Goal: Find specific fact: Find contact information

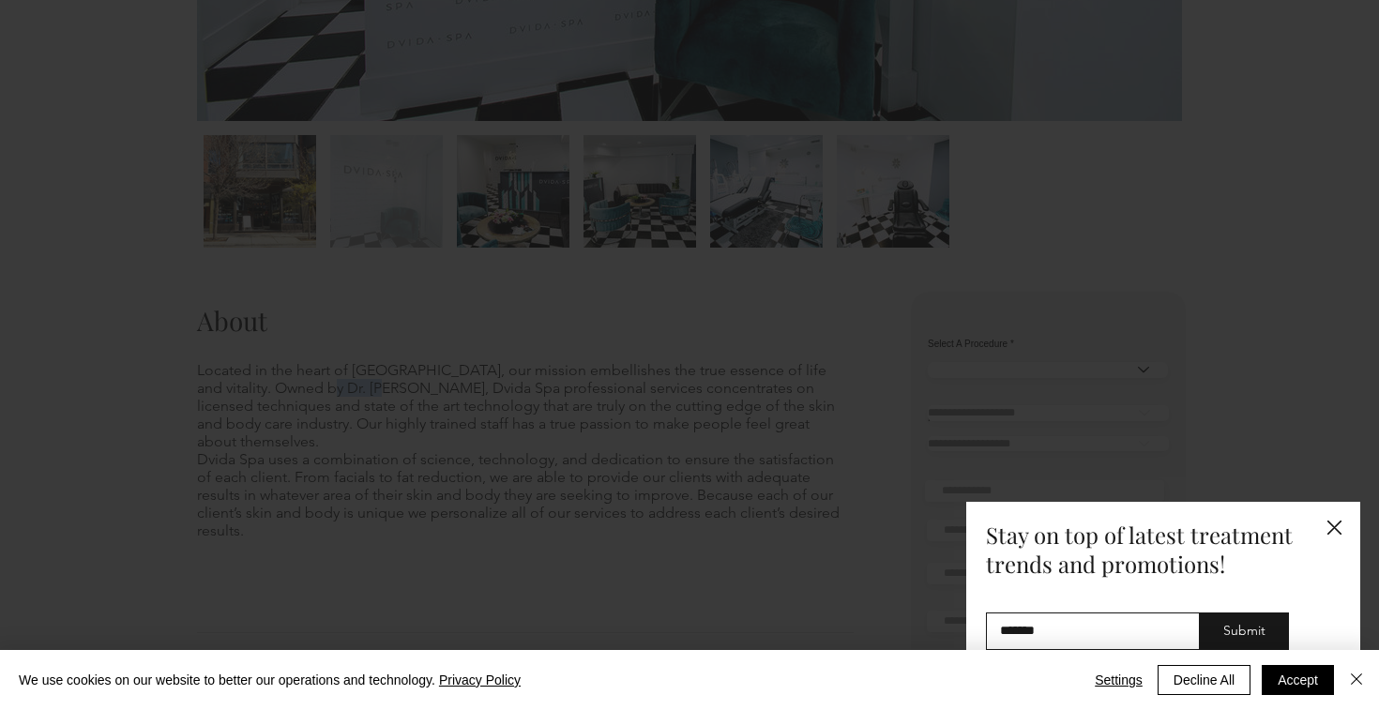
drag, startPoint x: 294, startPoint y: 387, endPoint x: 402, endPoint y: 380, distance: 108.1
drag, startPoint x: 402, startPoint y: 380, endPoint x: 810, endPoint y: 408, distance: 409.1
click at [402, 380] on div "Subscribe - Consumer" at bounding box center [689, 355] width 1379 height 710
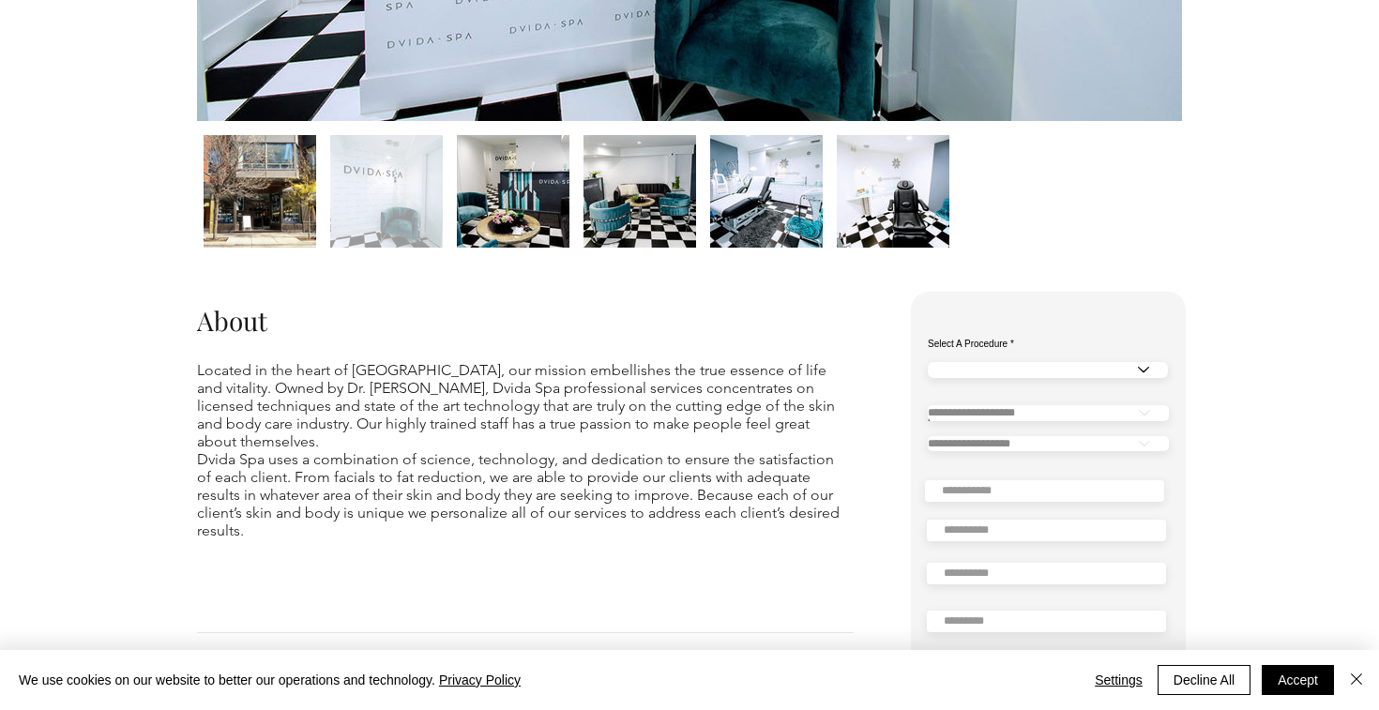
click at [433, 399] on p "Located in the heart of [GEOGRAPHIC_DATA], our mission embellishes the true ess…" at bounding box center [524, 405] width 654 height 89
drag, startPoint x: 342, startPoint y: 385, endPoint x: 296, endPoint y: 388, distance: 46.1
click at [342, 385] on p "Located in the heart of [GEOGRAPHIC_DATA], our mission embellishes the true ess…" at bounding box center [524, 405] width 654 height 89
click at [295, 388] on p "Located in the heart of [GEOGRAPHIC_DATA], our mission embellishes the true ess…" at bounding box center [524, 405] width 654 height 89
drag, startPoint x: 297, startPoint y: 387, endPoint x: 411, endPoint y: 382, distance: 114.6
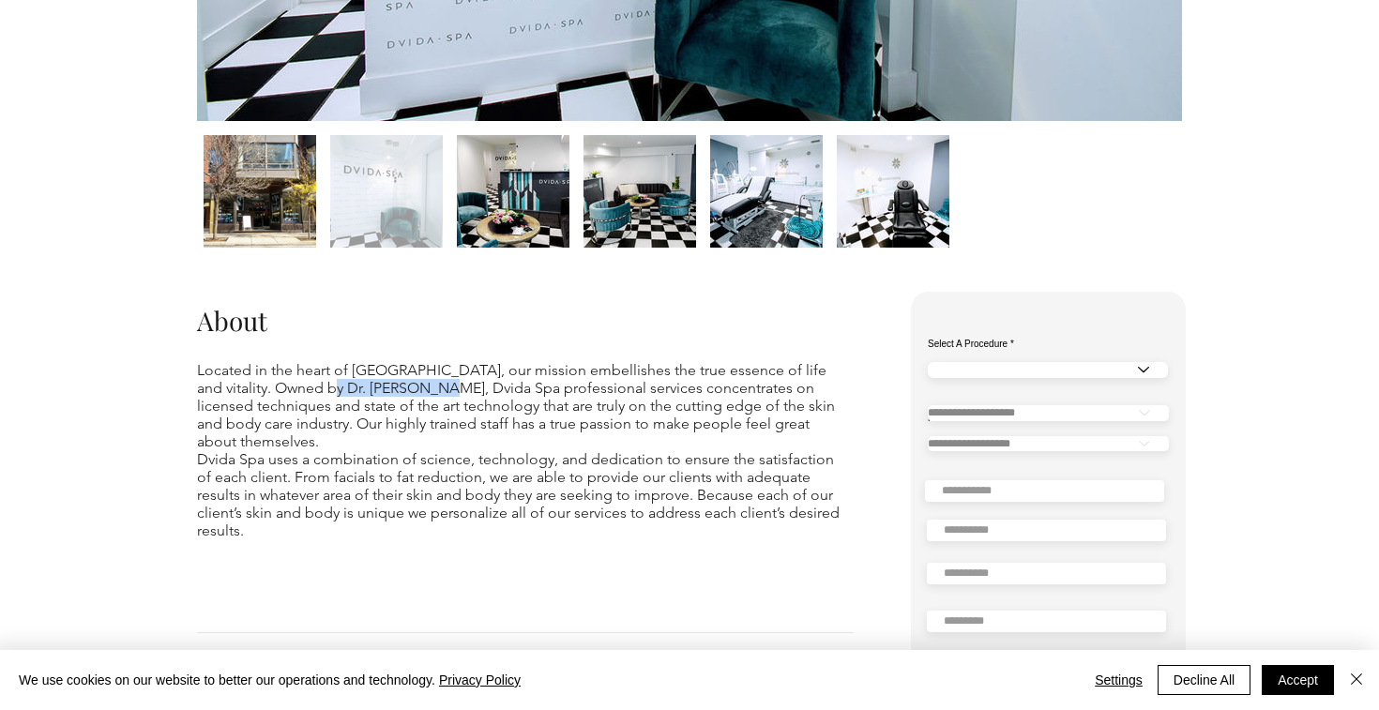
click at [411, 384] on p "Located in the heart of [GEOGRAPHIC_DATA], our mission embellishes the true ess…" at bounding box center [524, 405] width 654 height 89
copy p "[PERSON_NAME]"
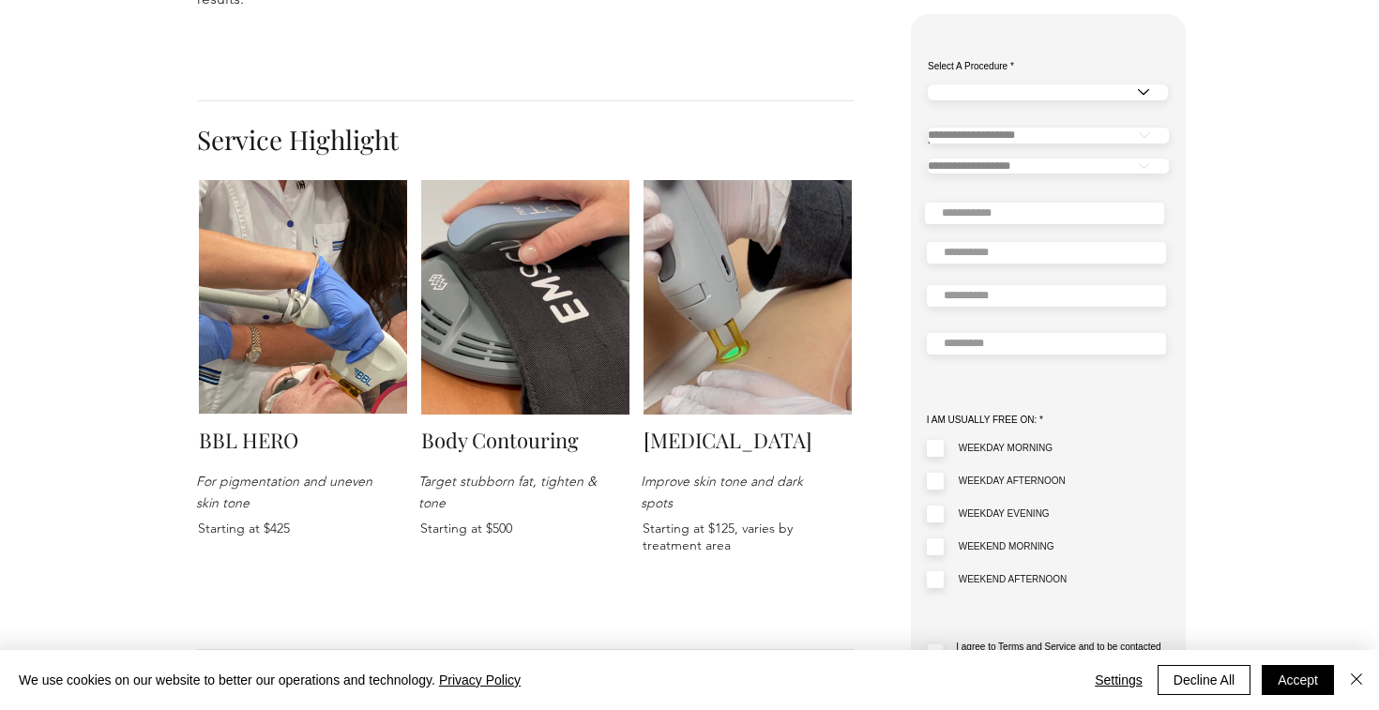
scroll to position [1472, 0]
